Goal: Find contact information: Find contact information

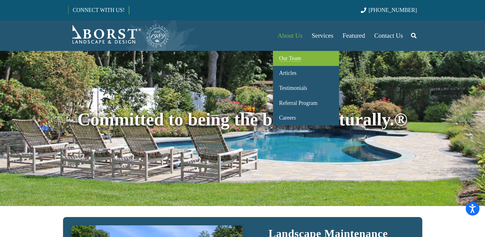
click at [293, 59] on span "Our Team" at bounding box center [290, 58] width 22 height 6
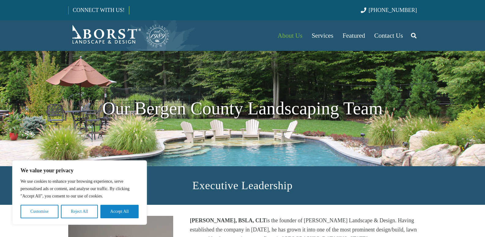
scroll to position [153, 0]
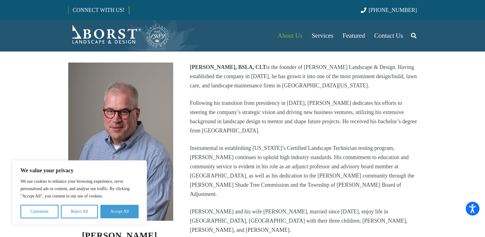
click at [123, 211] on button "Accept All" at bounding box center [119, 211] width 38 height 13
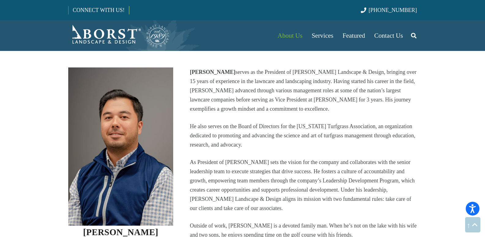
scroll to position [306, 0]
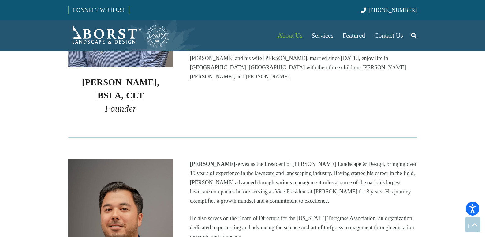
click at [198, 159] on p "[PERSON_NAME] serves as the President of [PERSON_NAME] Landscape & Design, brin…" at bounding box center [303, 182] width 227 height 46
drag, startPoint x: 208, startPoint y: 154, endPoint x: 220, endPoint y: 154, distance: 11.9
click at [220, 159] on p "[PERSON_NAME] serves as the President of [PERSON_NAME] Landscape & Design, brin…" at bounding box center [303, 182] width 227 height 46
copy strong "[PERSON_NAME]"
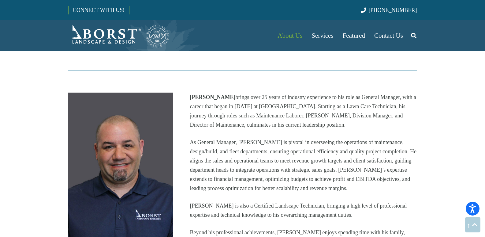
scroll to position [827, 0]
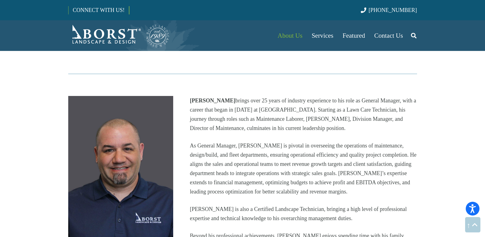
click at [193, 97] on strong "[PERSON_NAME]" at bounding box center [213, 100] width 46 height 6
drag, startPoint x: 193, startPoint y: 85, endPoint x: 207, endPoint y: 88, distance: 14.4
click at [207, 97] on strong "[PERSON_NAME]" at bounding box center [213, 100] width 46 height 6
copy strong "[PERSON_NAME]"
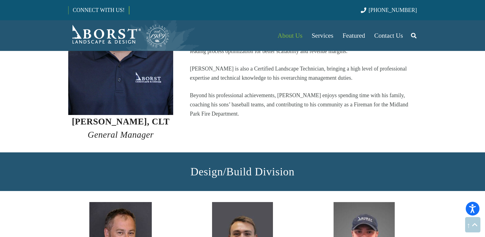
scroll to position [950, 0]
